Goal: Find specific page/section: Find specific page/section

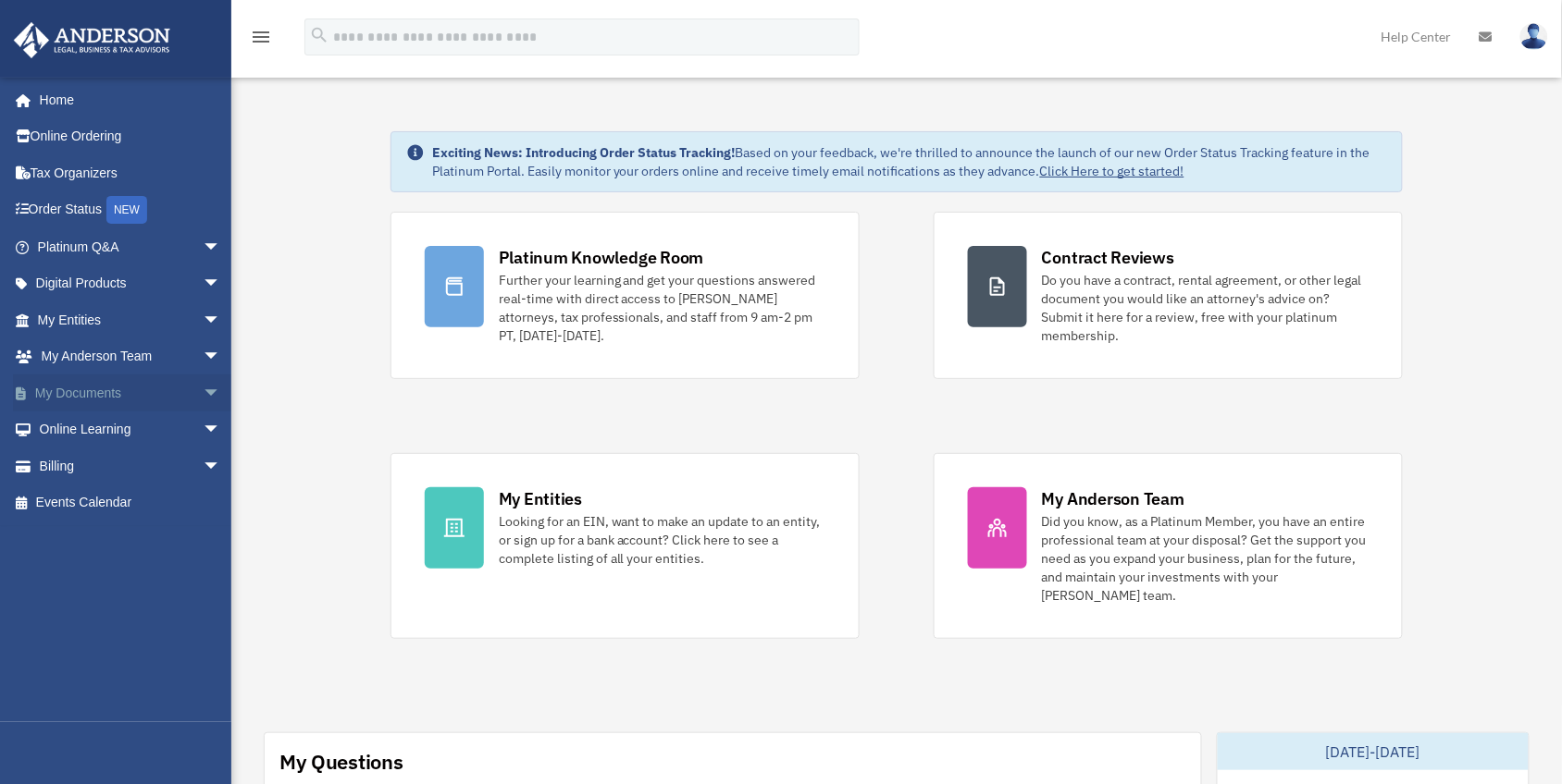
click at [102, 382] on link "My Documents arrow_drop_down" at bounding box center [131, 392] width 236 height 37
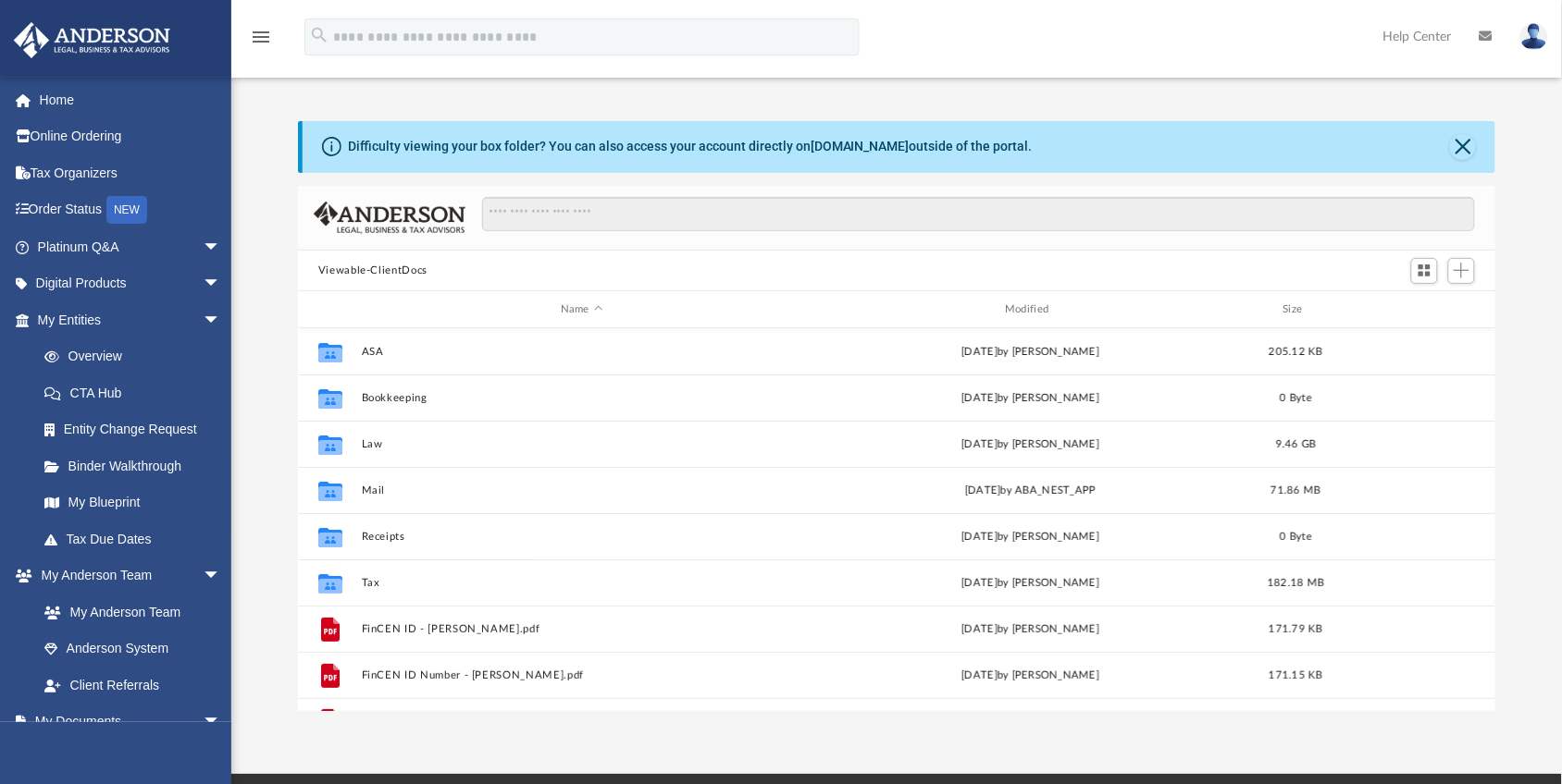
scroll to position [402, 1180]
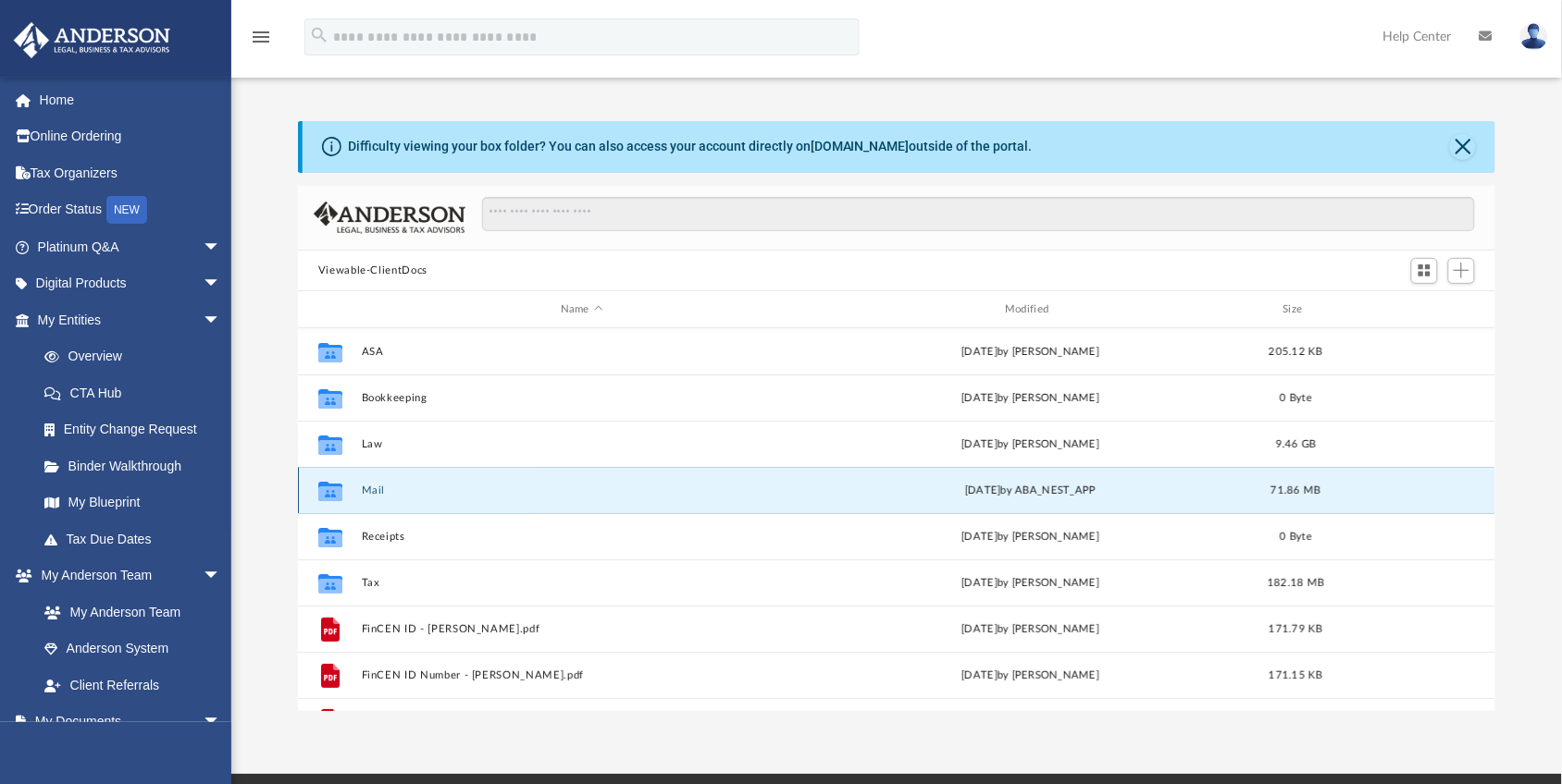
click at [370, 490] on button "Mail" at bounding box center [581, 490] width 440 height 12
click at [322, 490] on icon "grid" at bounding box center [331, 494] width 25 height 15
click at [333, 495] on icon "grid" at bounding box center [331, 491] width 25 height 20
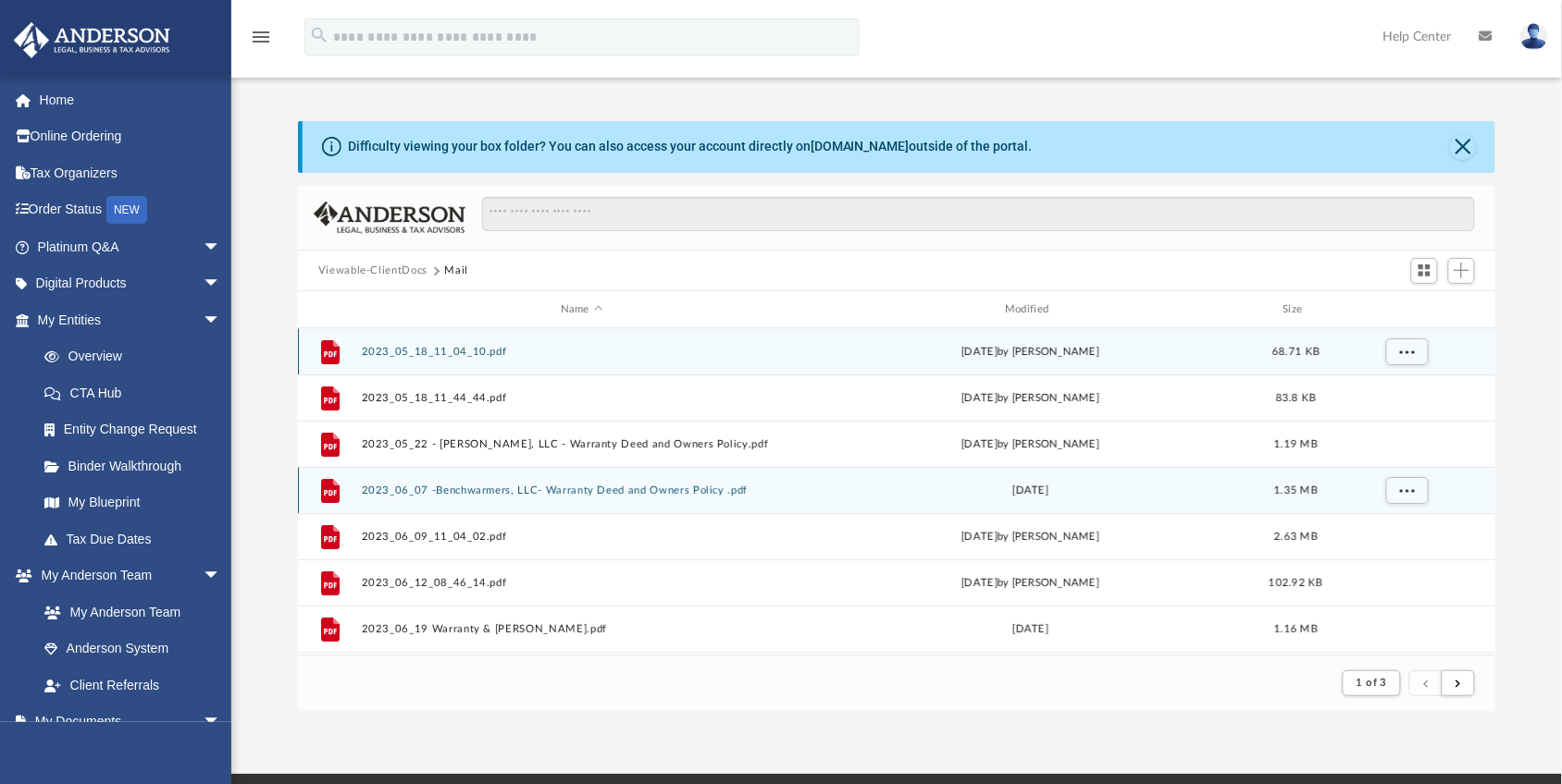
scroll to position [345, 1180]
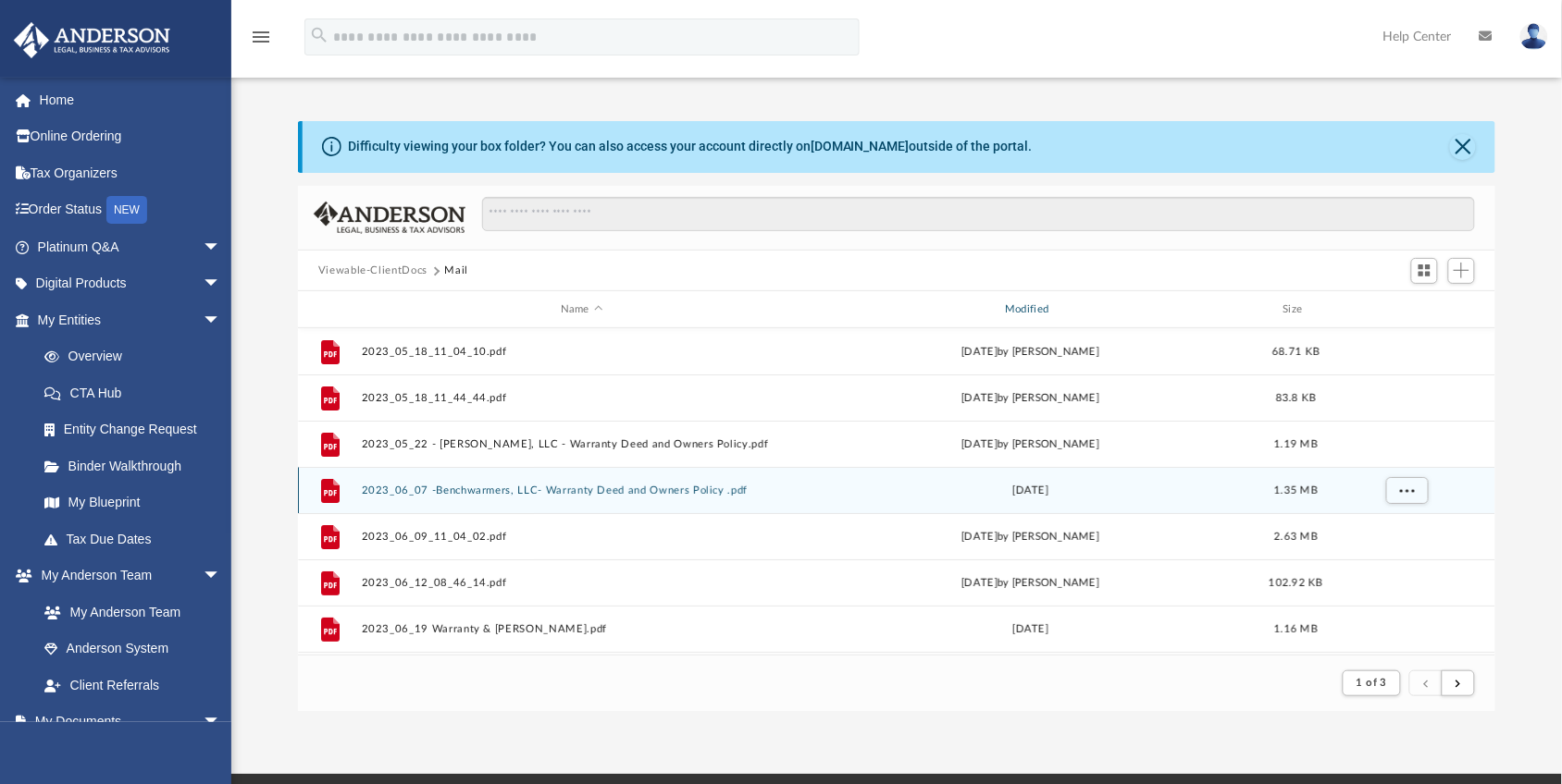
click at [1010, 310] on div "Modified" at bounding box center [1030, 310] width 441 height 17
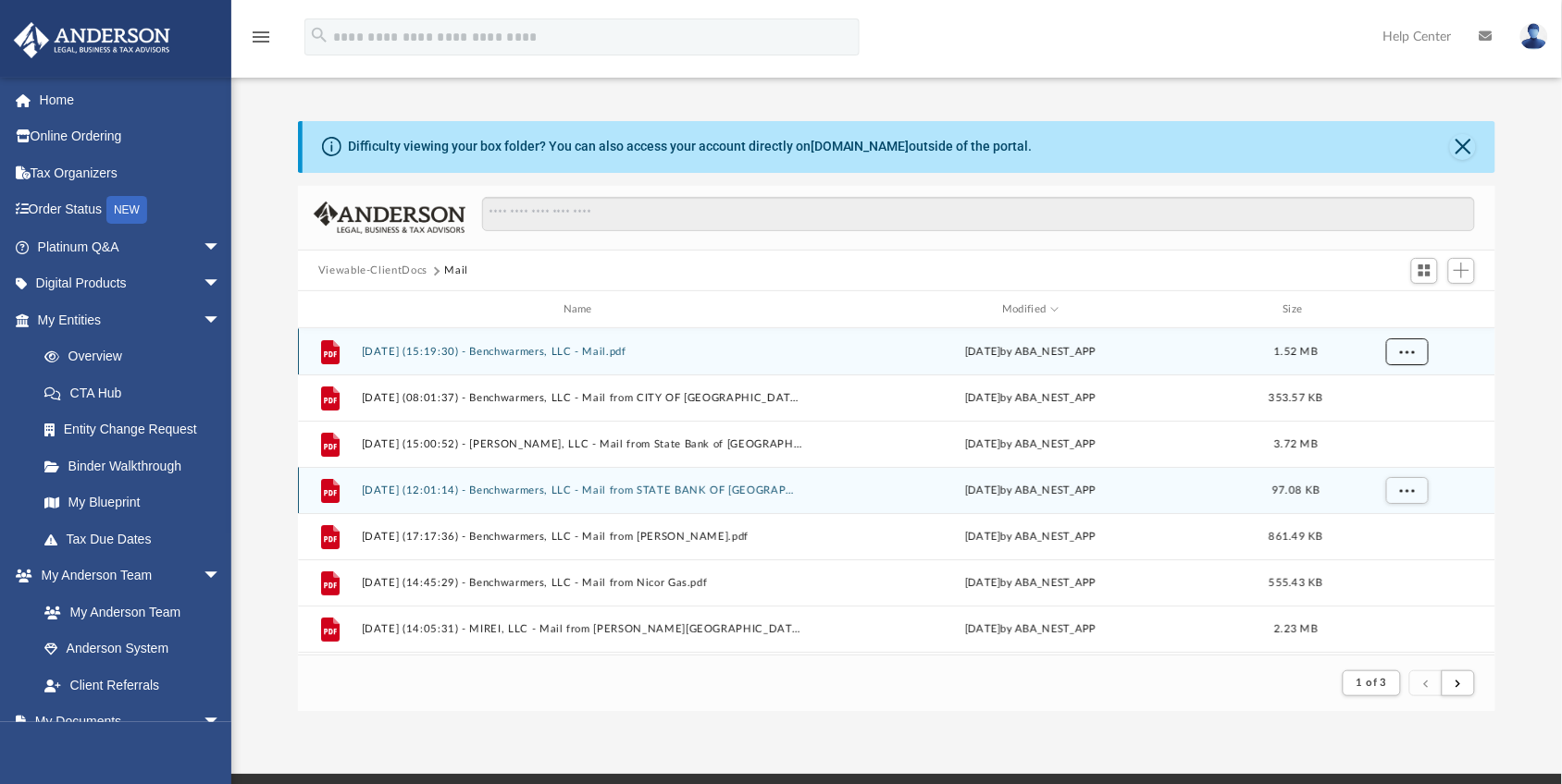
click at [1407, 354] on span "More options" at bounding box center [1406, 351] width 15 height 10
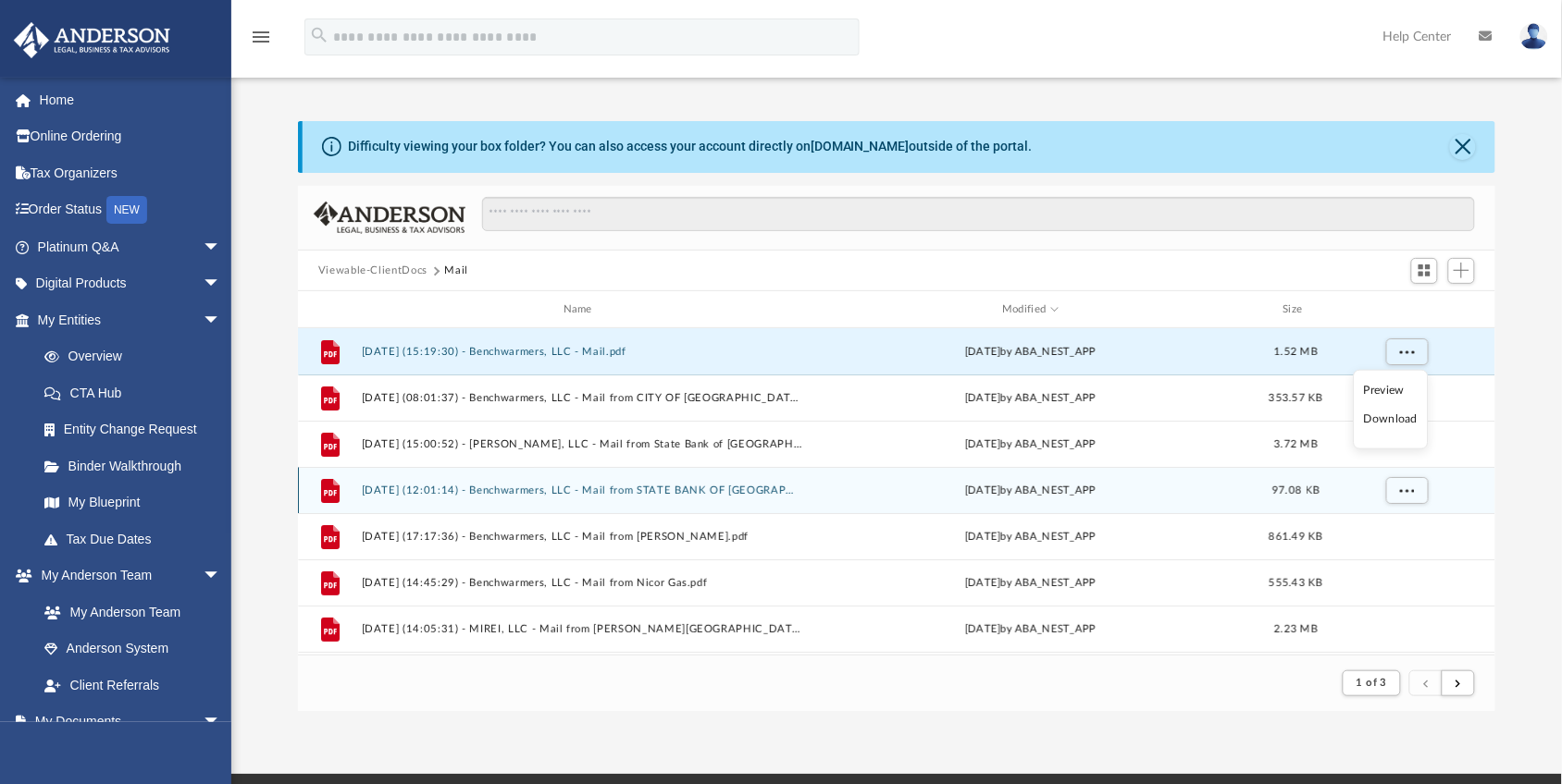
click at [1385, 390] on li "Preview" at bounding box center [1390, 390] width 54 height 20
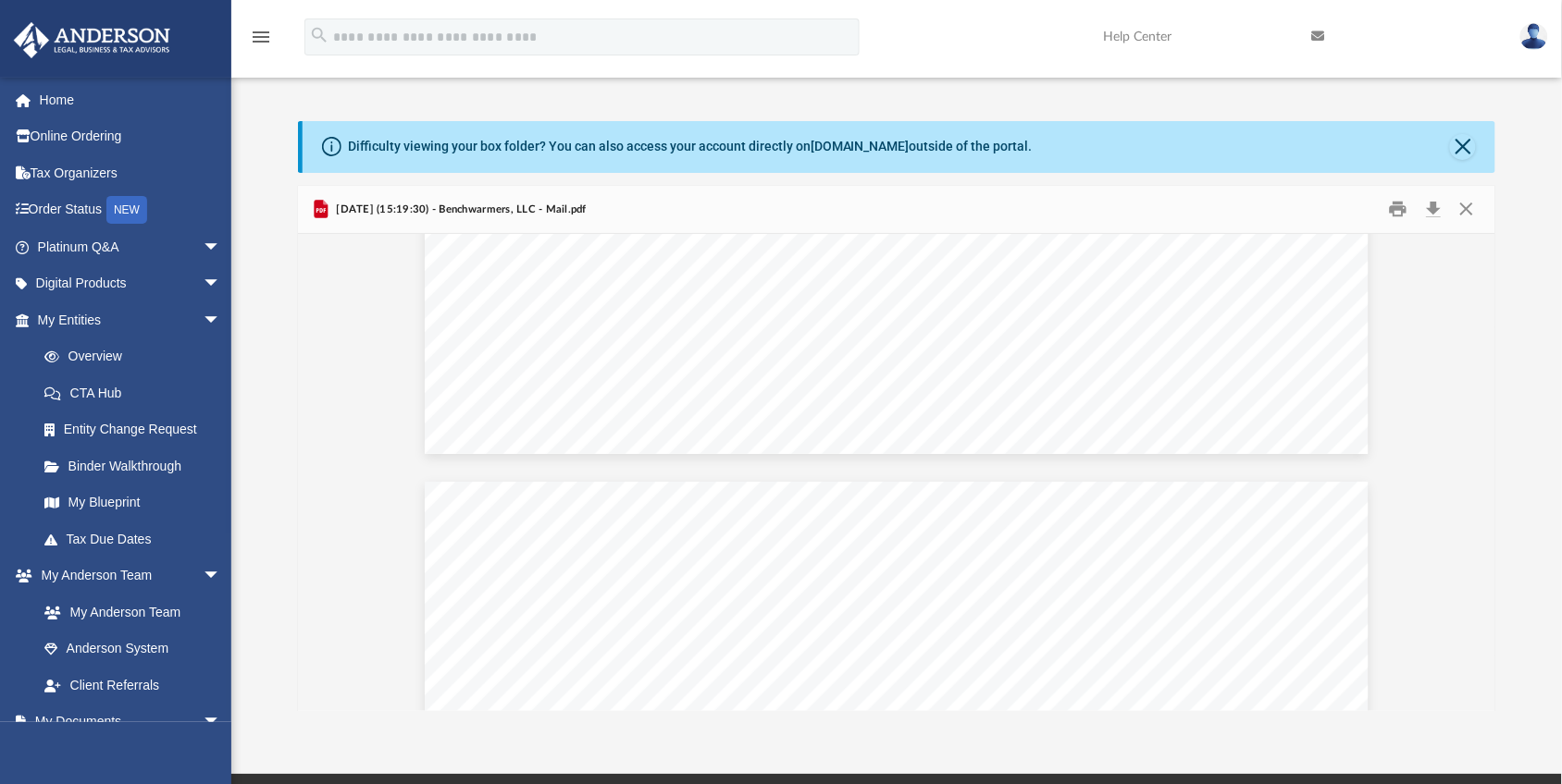
scroll to position [774, 0]
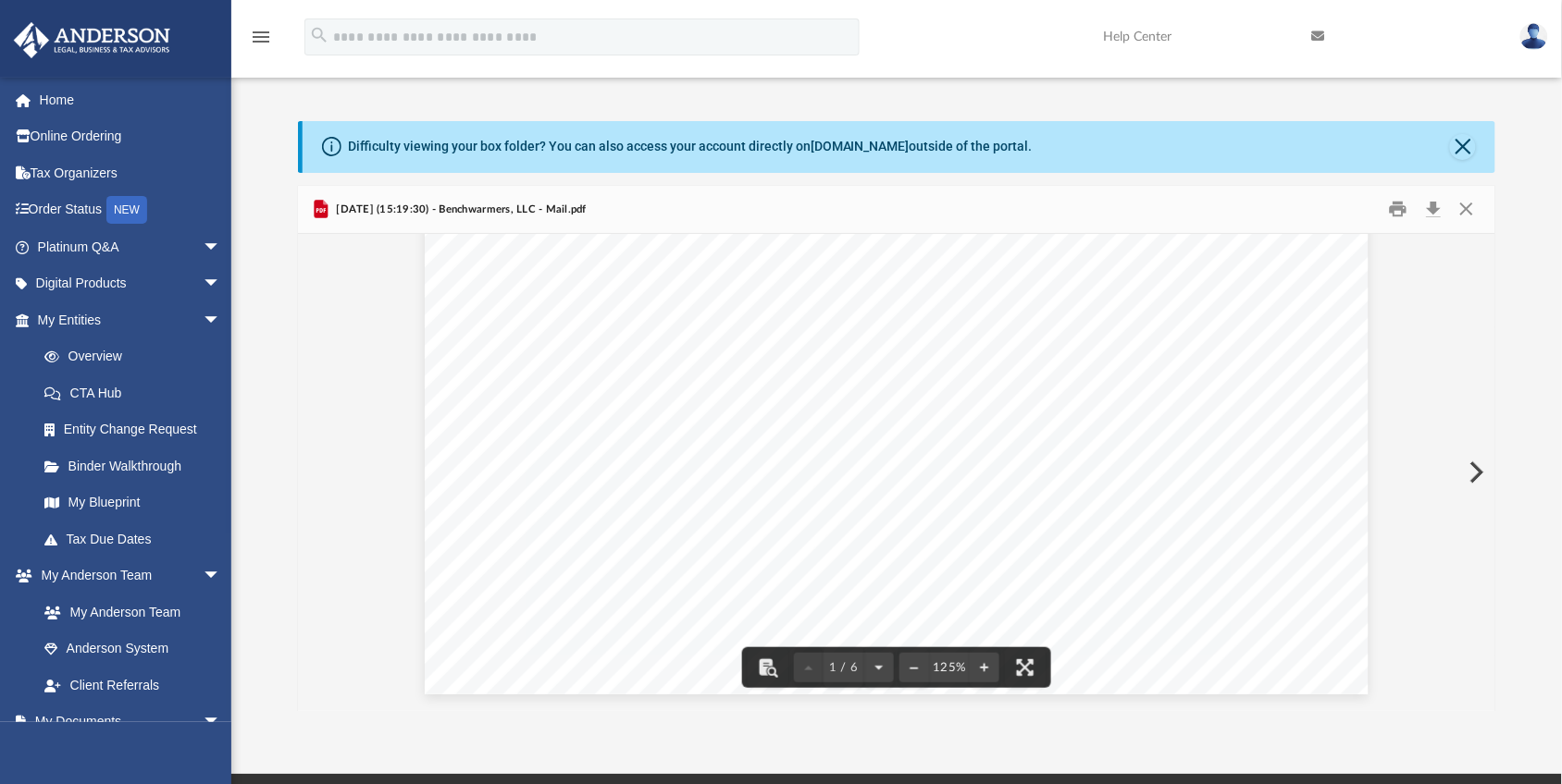
click at [1476, 473] on button "Preview" at bounding box center [1474, 472] width 41 height 52
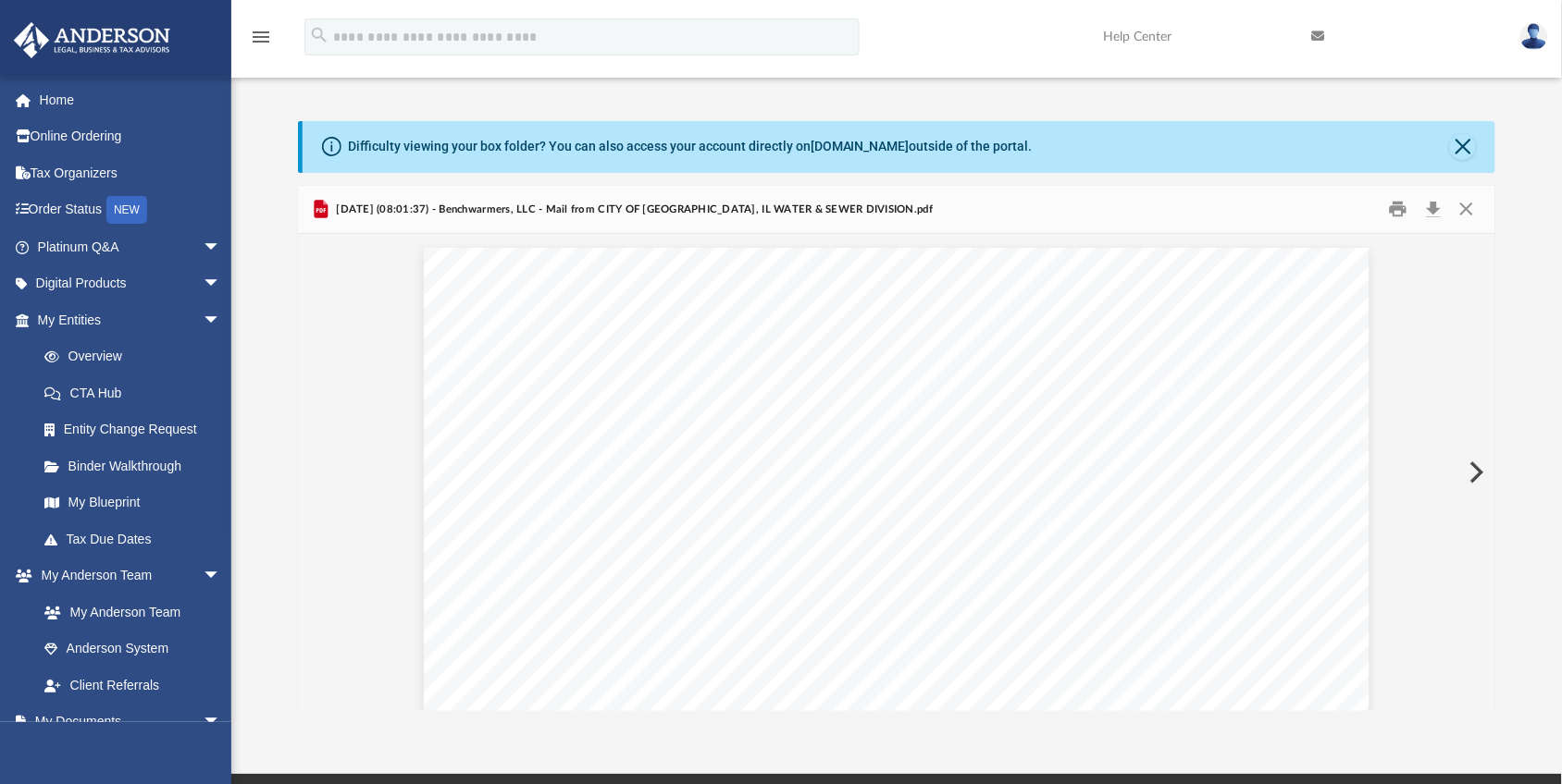
click at [1476, 473] on button "Preview" at bounding box center [1474, 472] width 41 height 52
